Goal: Obtain resource: Download file/media

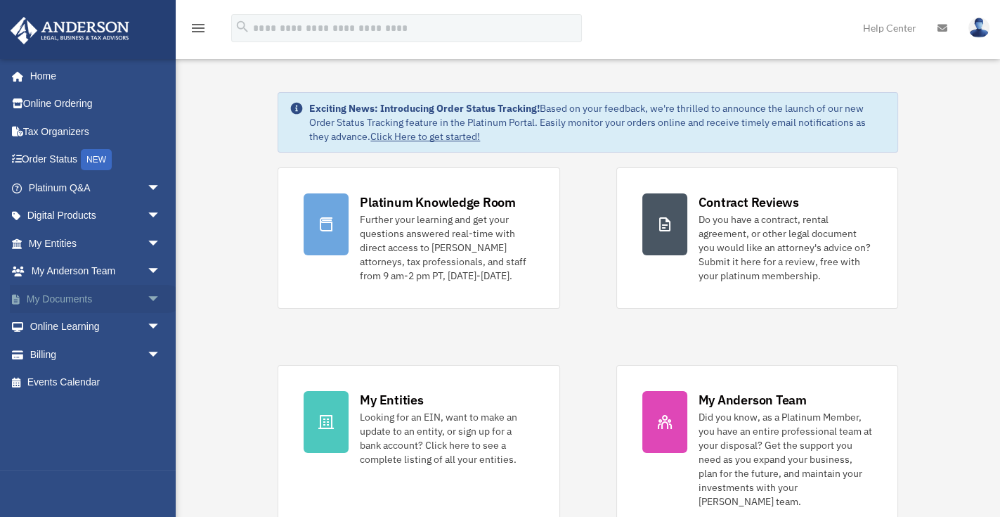
click at [104, 295] on link "My Documents arrow_drop_down" at bounding box center [96, 299] width 172 height 28
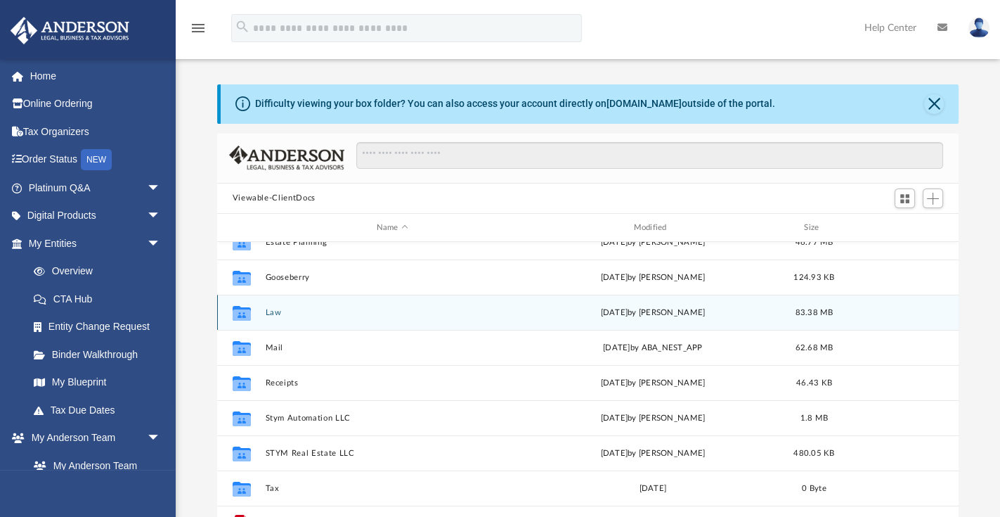
scroll to position [80, 0]
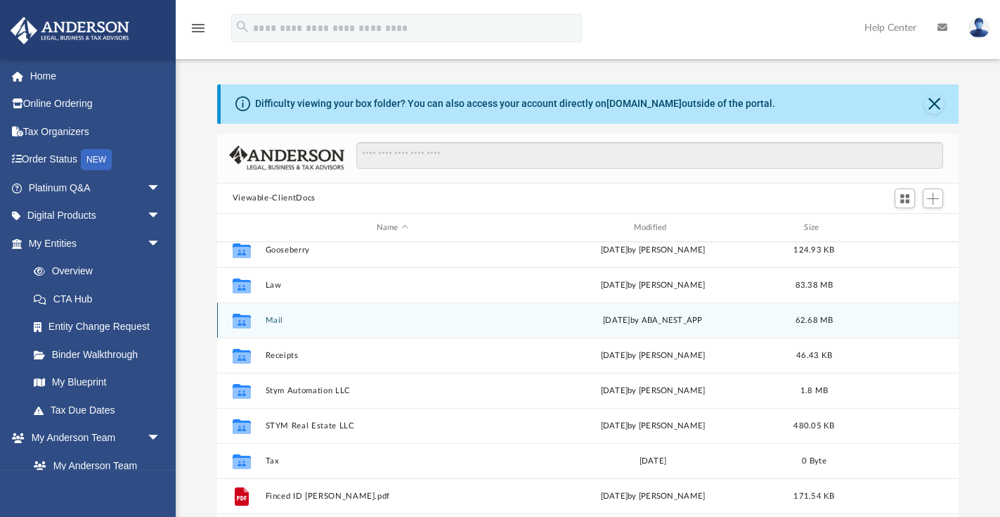
click at [247, 318] on icon "grid" at bounding box center [241, 322] width 18 height 11
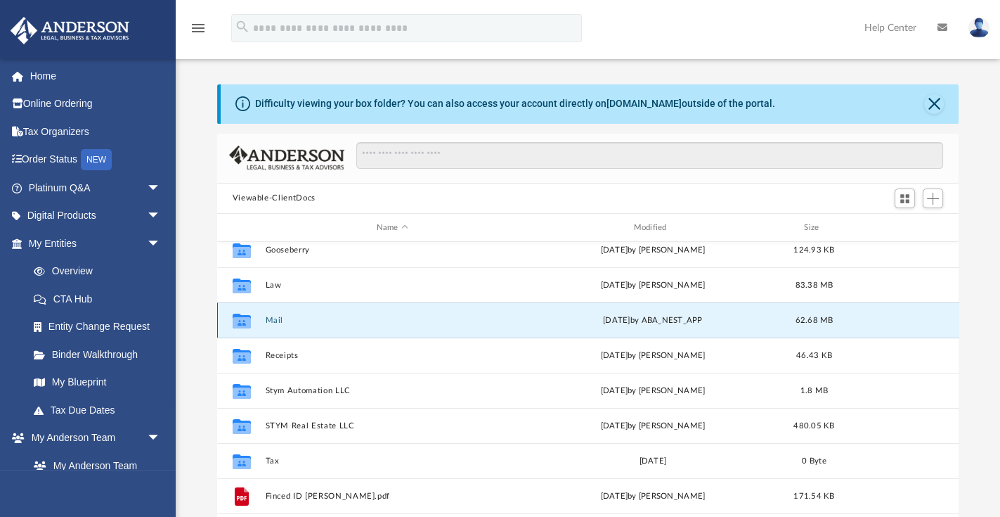
click at [273, 317] on button "Mail" at bounding box center [392, 320] width 255 height 9
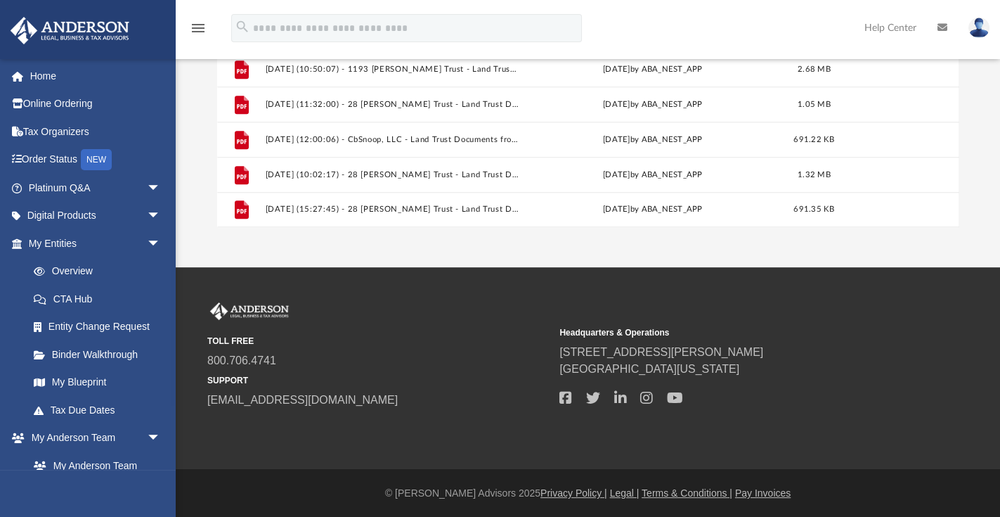
scroll to position [308, 0]
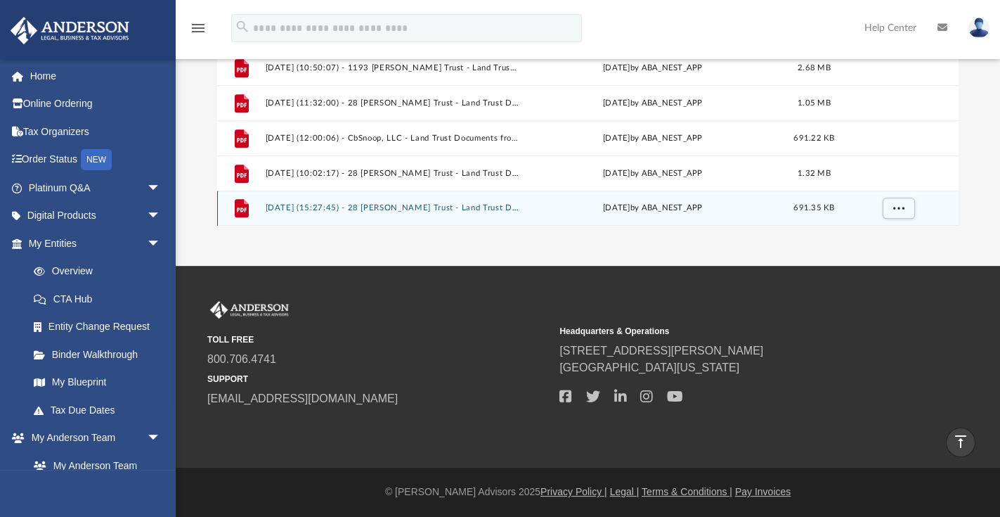
click at [395, 206] on button "[DATE] (15:27:45) - 28 [PERSON_NAME] Trust - Land Trust Documents.pdf" at bounding box center [392, 208] width 255 height 9
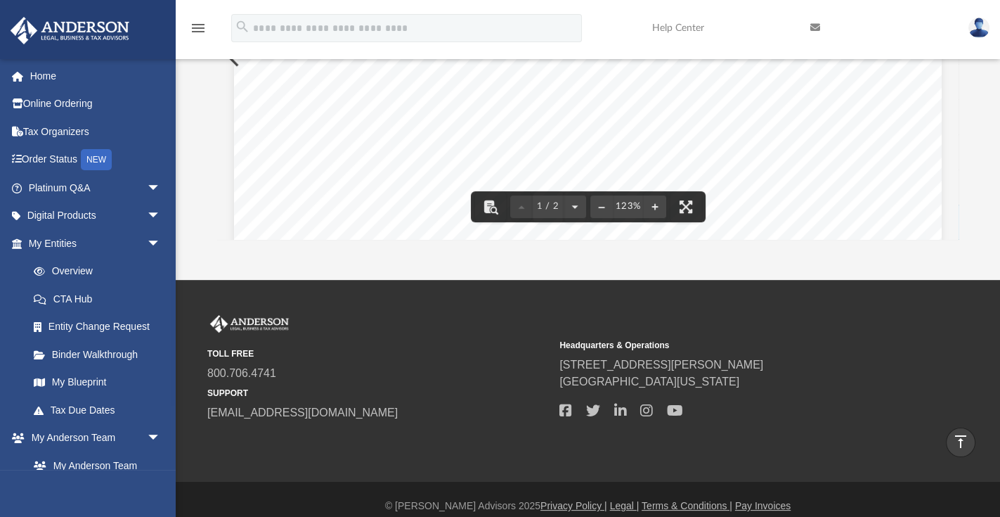
scroll to position [0, 0]
click at [839, 380] on span "[GEOGRAPHIC_DATA][US_STATE]" at bounding box center [731, 381] width 342 height 17
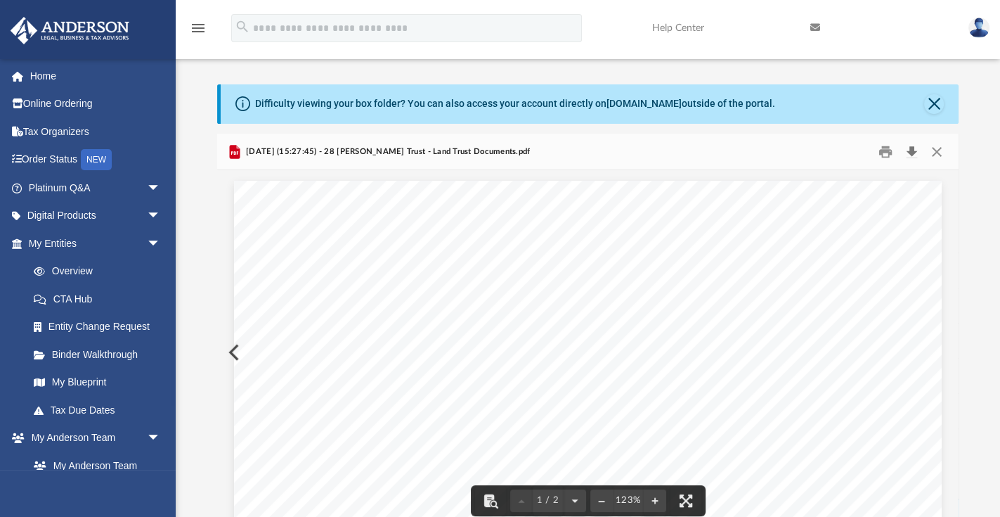
click at [912, 154] on button "Download" at bounding box center [911, 152] width 25 height 22
